Goal: Task Accomplishment & Management: Manage account settings

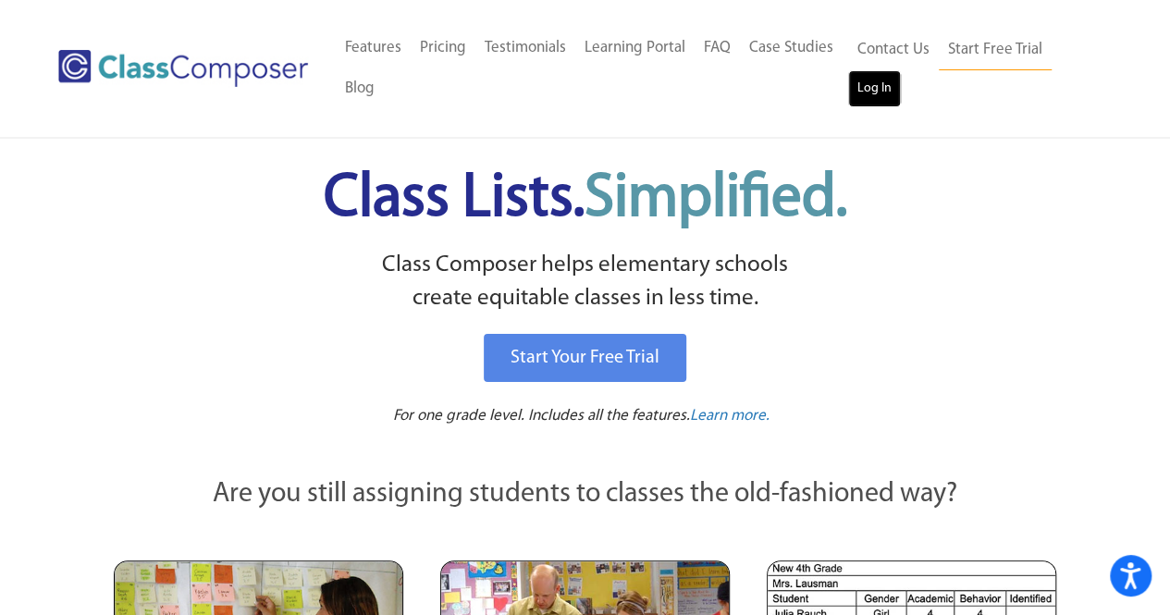
click at [875, 95] on link "Log In" at bounding box center [874, 88] width 53 height 37
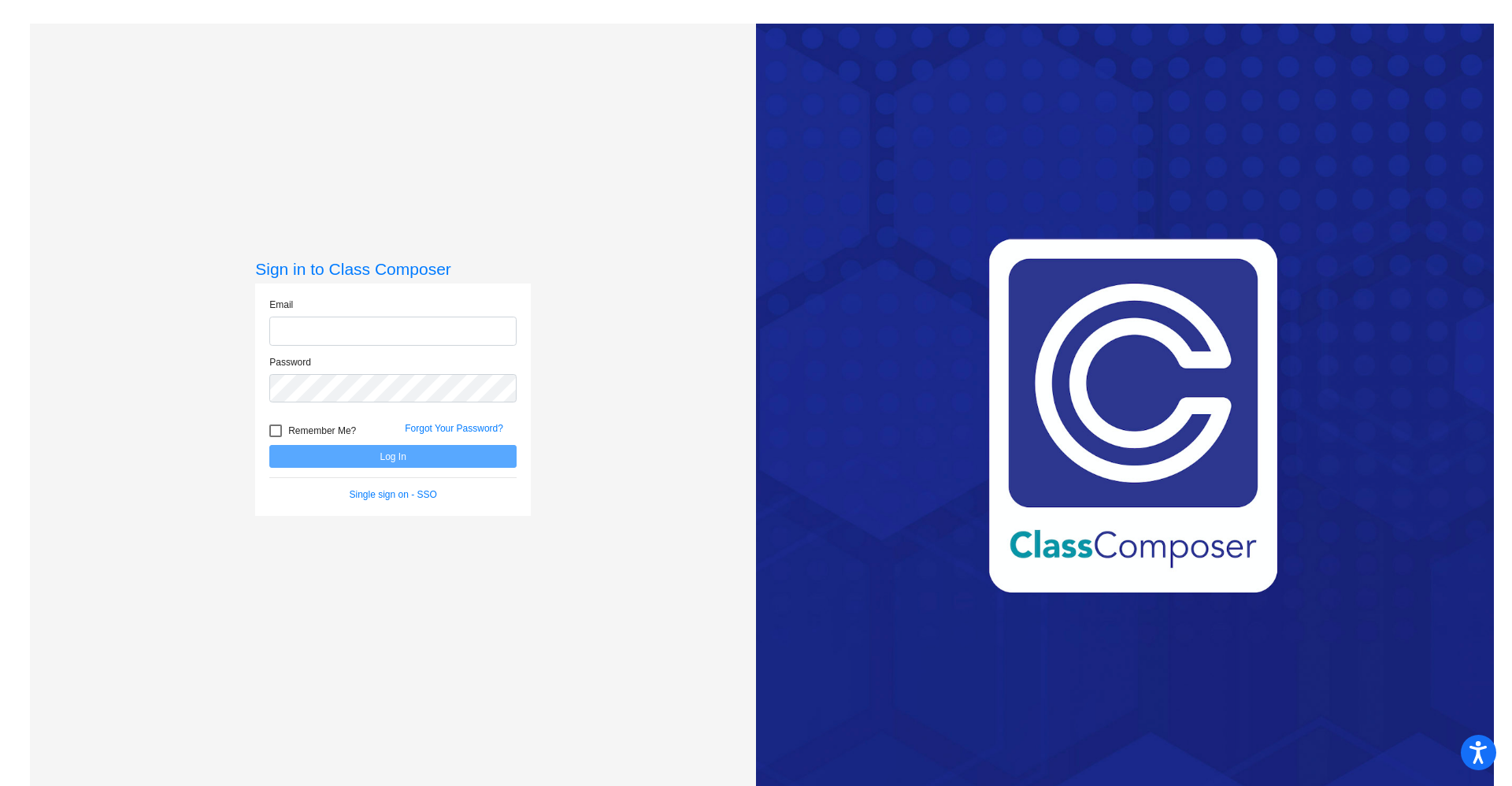
type input "[PERSON_NAME][EMAIL_ADDRESS][PERSON_NAME][DOMAIN_NAME]"
click at [398, 448] on button "Log In" at bounding box center [392, 456] width 247 height 23
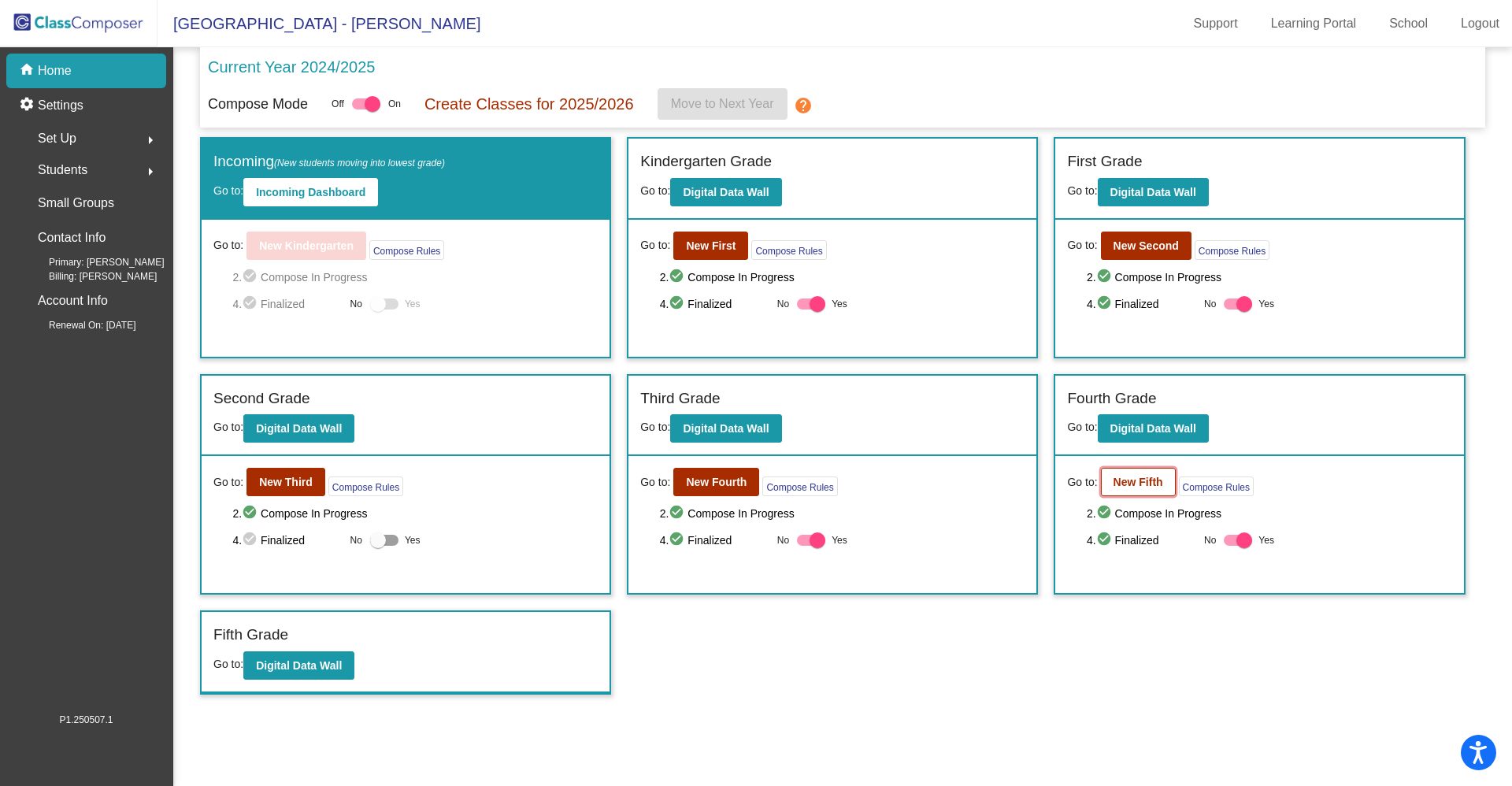
click at [1137, 488] on b "New Fifth" at bounding box center [1138, 482] width 49 height 13
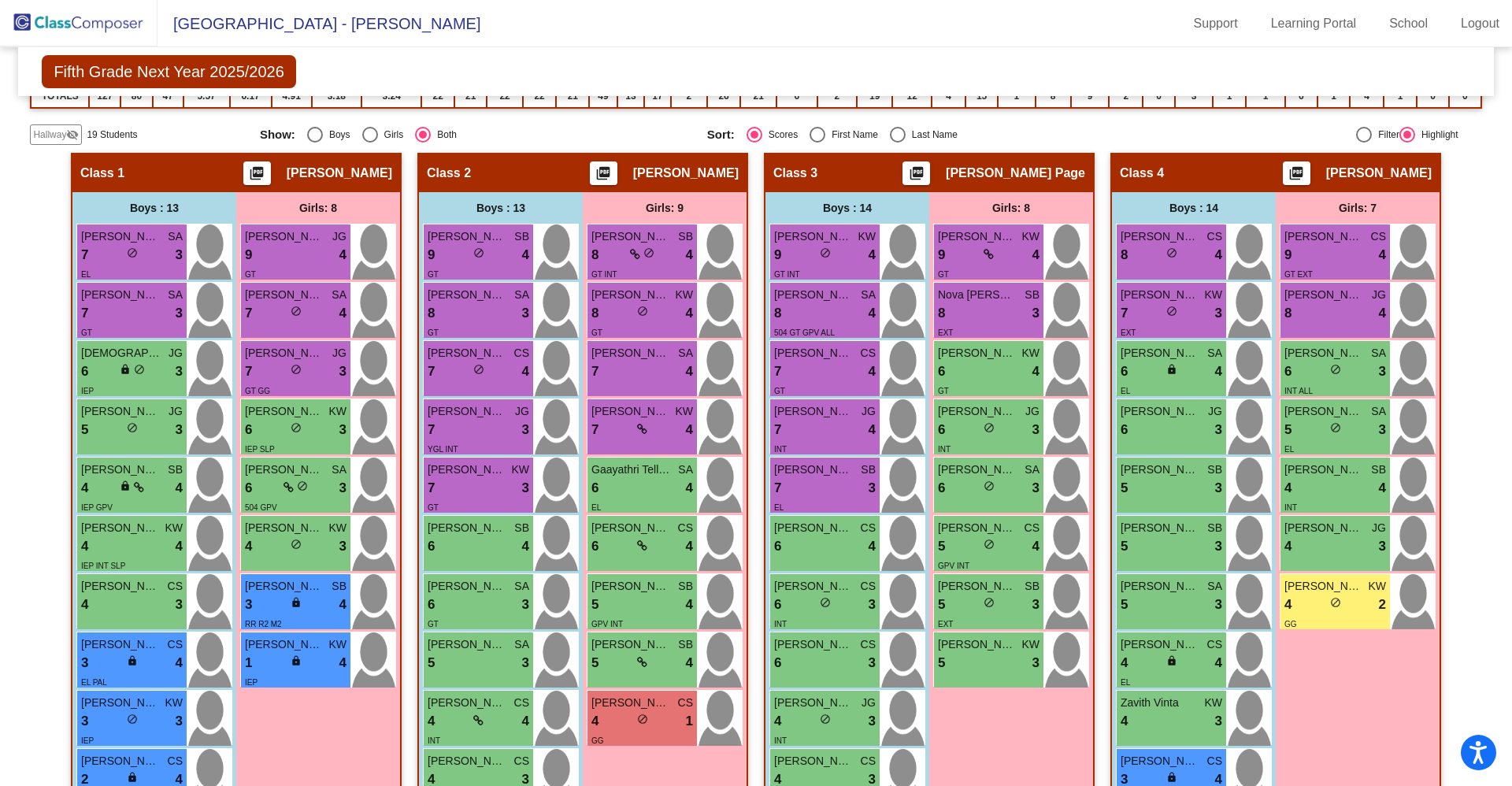
scroll to position [347, 0]
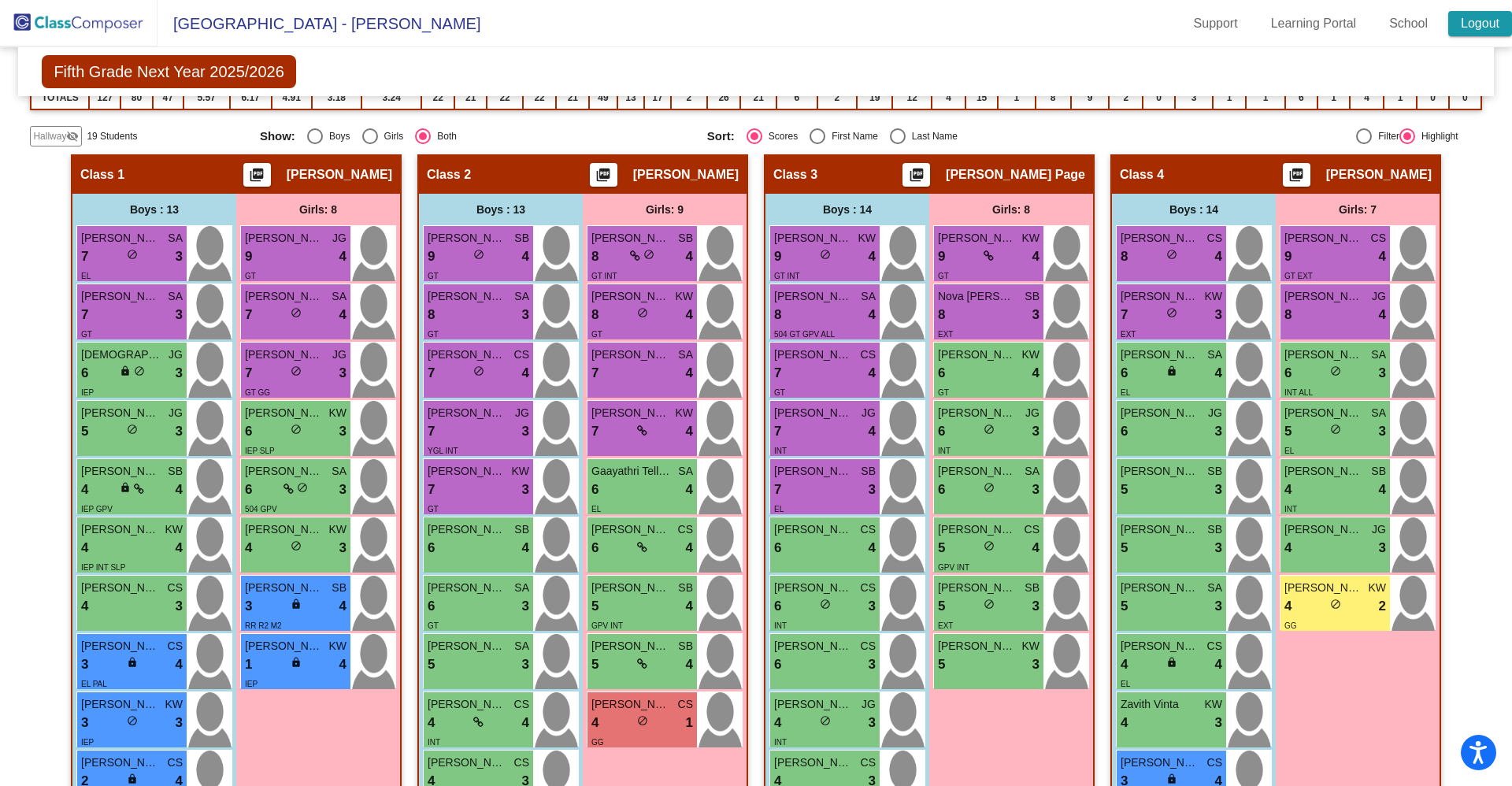
click at [1467, 26] on link "Logout" at bounding box center [1480, 24] width 64 height 26
